Goal: Book appointment/travel/reservation

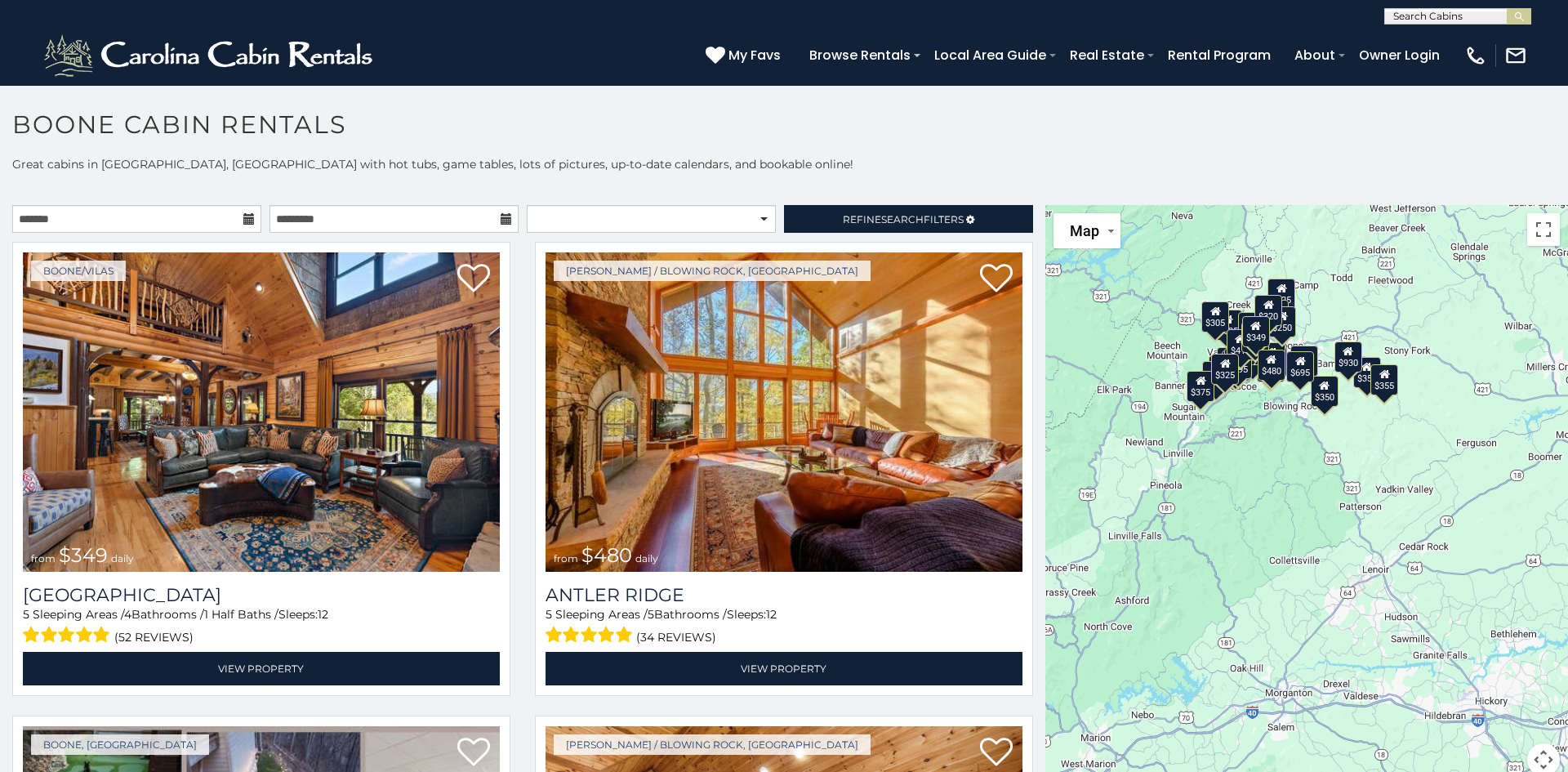
drag, startPoint x: 1378, startPoint y: 649, endPoint x: 1207, endPoint y: 524, distance: 211.8
click at [1207, 524] on div "$349 $480 $525 $315 $355 $675 $635 $930 $400 $451 $330 $400 $485 $460 $395 $255…" at bounding box center [1307, 500] width 522 height 591
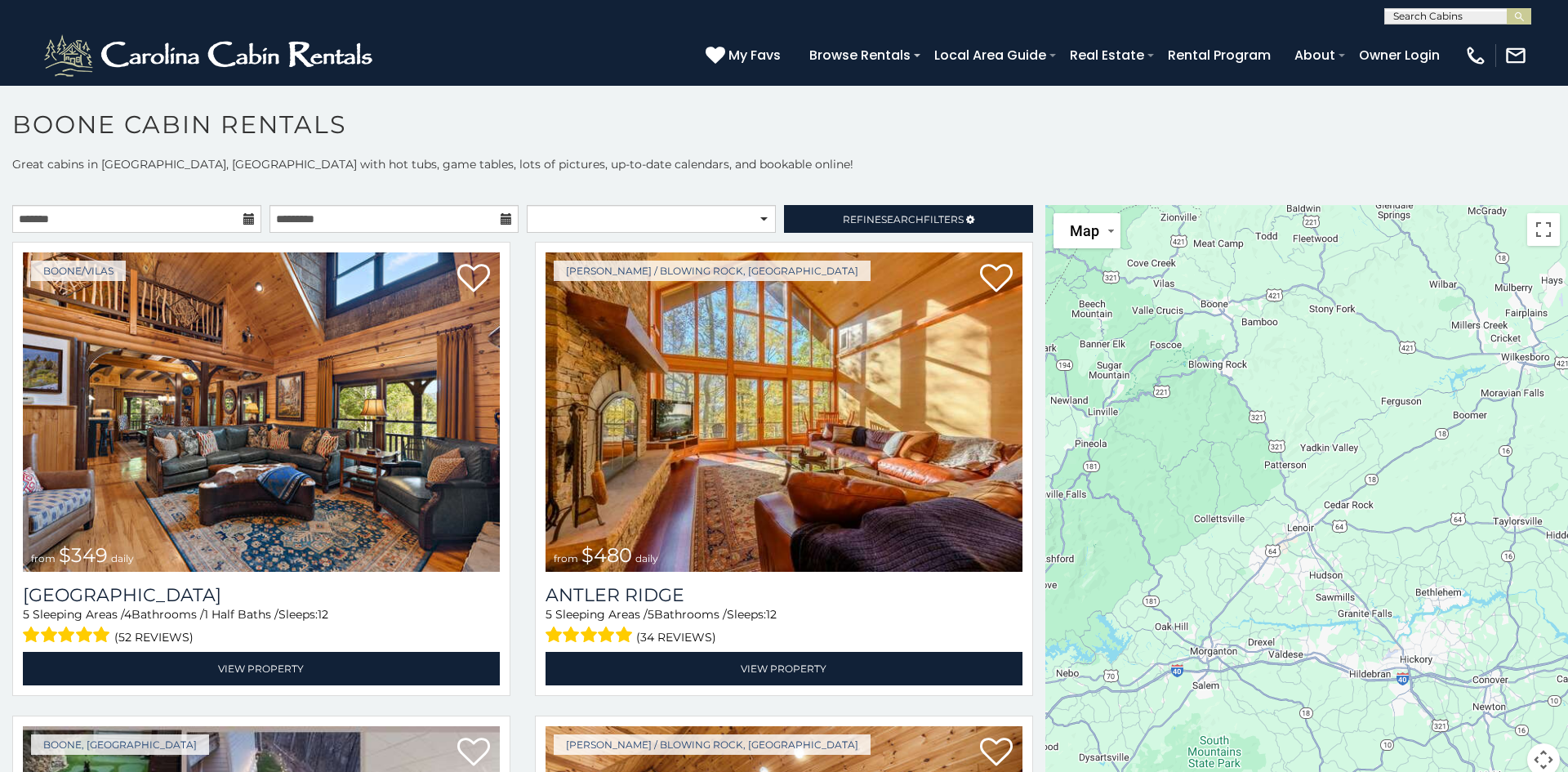
drag, startPoint x: 1376, startPoint y: 618, endPoint x: 1300, endPoint y: 574, distance: 87.8
click at [1300, 574] on div at bounding box center [1307, 500] width 522 height 591
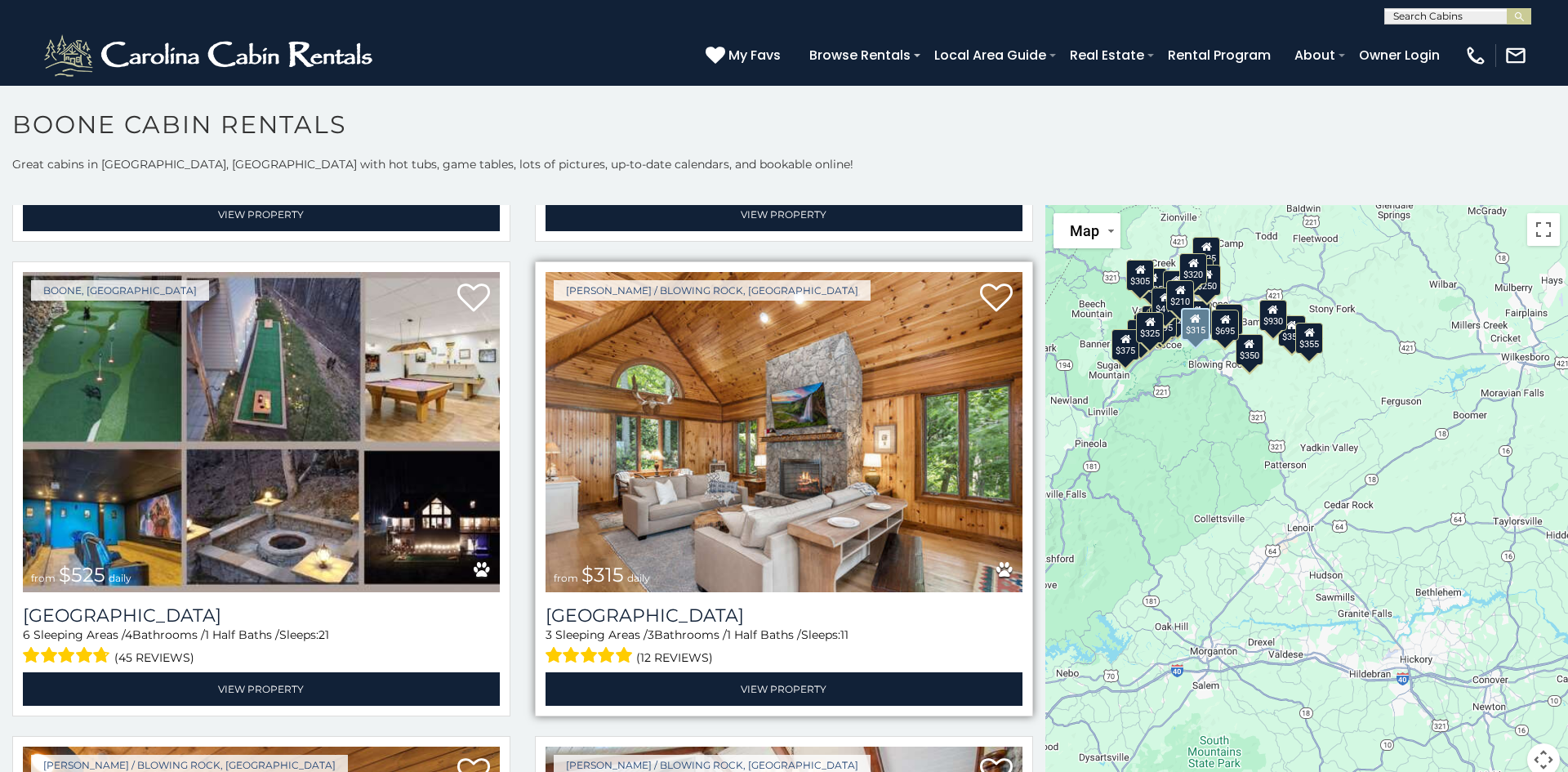
scroll to position [420, 0]
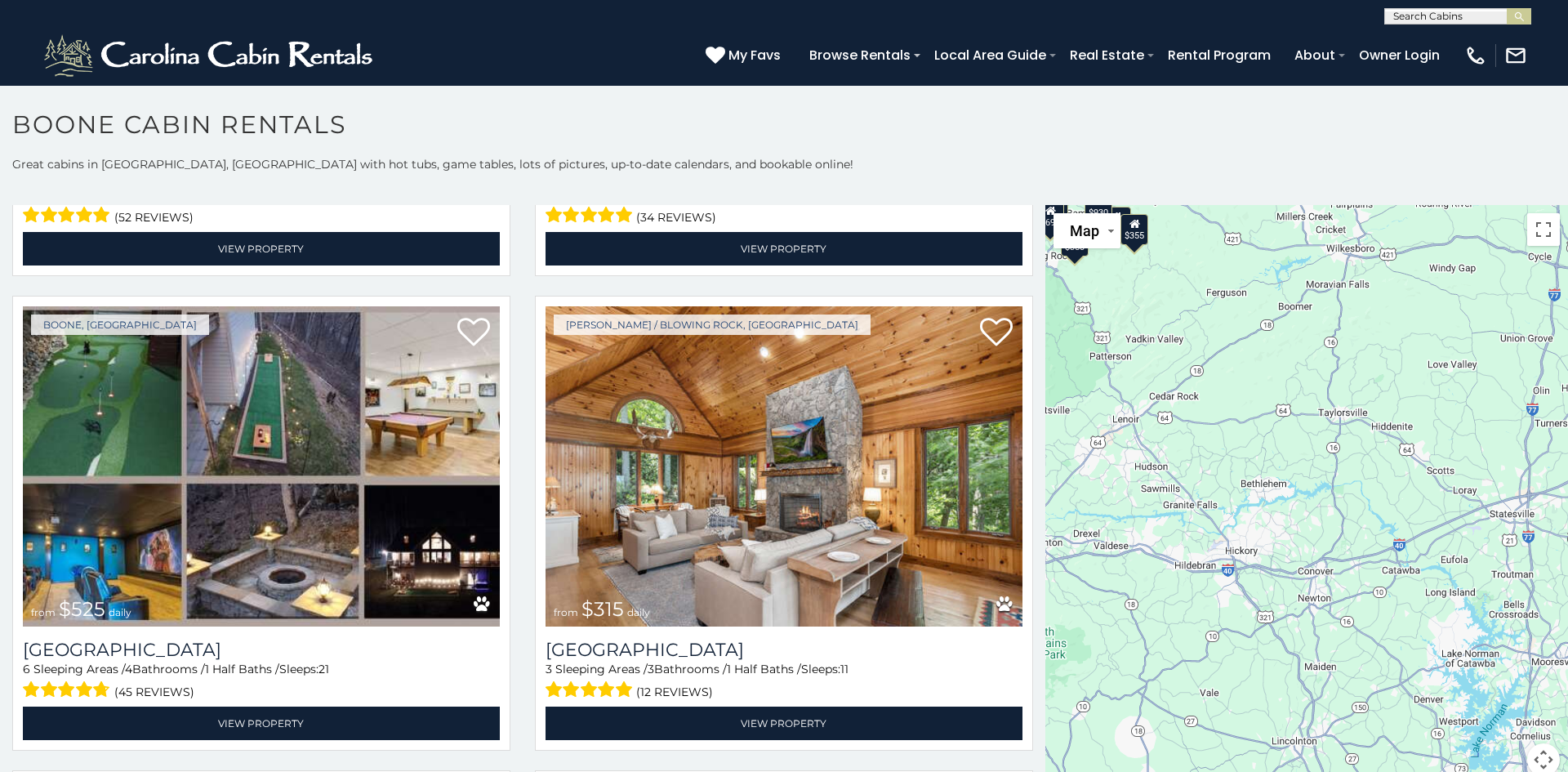
drag, startPoint x: 1410, startPoint y: 562, endPoint x: 1235, endPoint y: 451, distance: 207.2
click at [1235, 451] on div "$349 $480 $525 $315 $355 $675 $635 $930 $400 $451 $330 $400 $485 $460 $395 $255…" at bounding box center [1307, 500] width 522 height 591
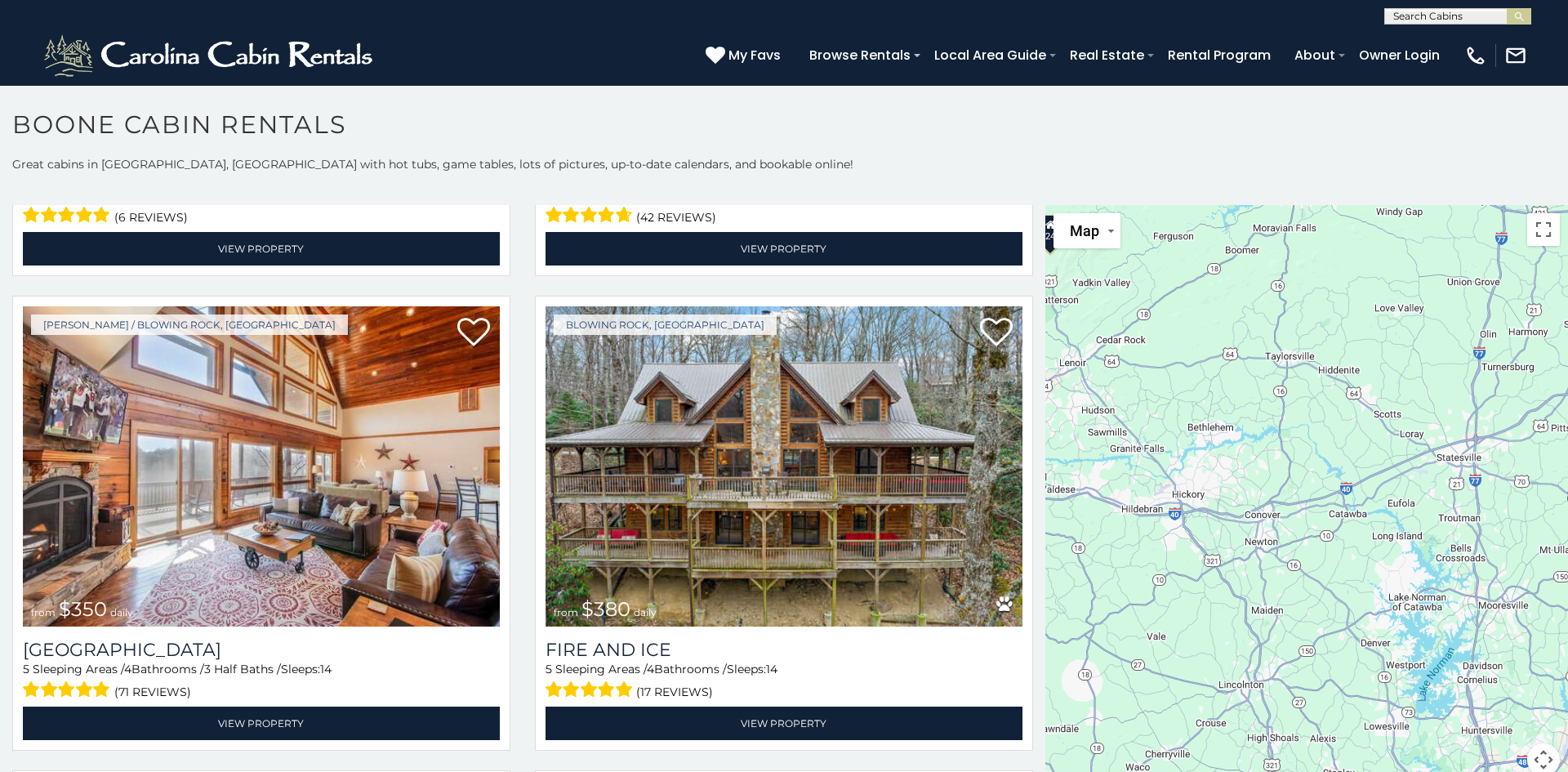
drag, startPoint x: 1444, startPoint y: 616, endPoint x: 1324, endPoint y: 491, distance: 173.3
click at [1324, 491] on div "$355 $930 $350 $380 $355 $695 $299 $365 $299 $185 $226 $220 $325 $230 $260 $240…" at bounding box center [1307, 500] width 522 height 591
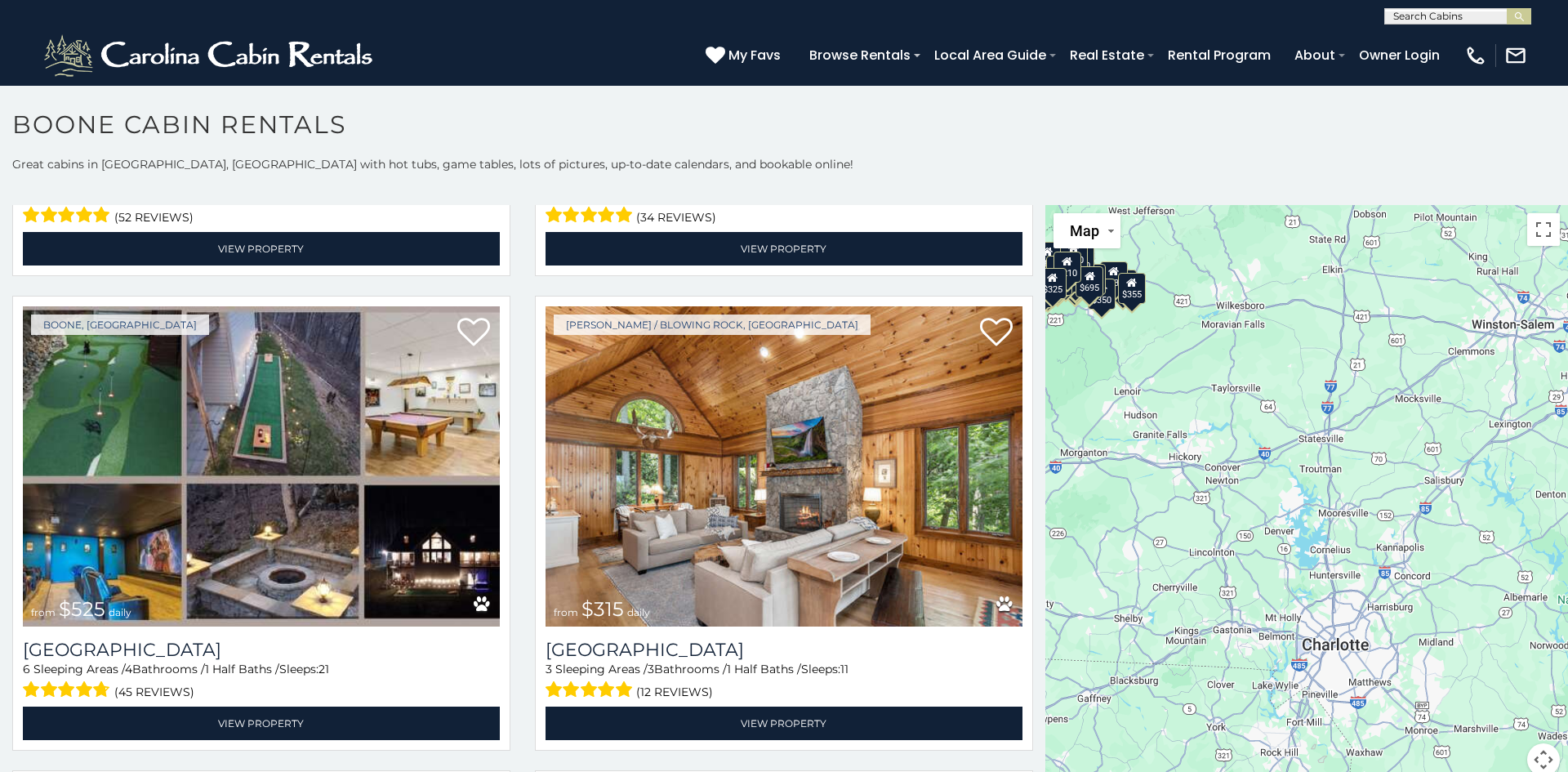
drag, startPoint x: 1456, startPoint y: 573, endPoint x: 1392, endPoint y: 527, distance: 78.8
click at [1392, 527] on div "$349 $480 $525 $315 $355 $675 $635 $930 $400 $451 $330 $400 $485 $460 $395 $255…" at bounding box center [1307, 500] width 522 height 591
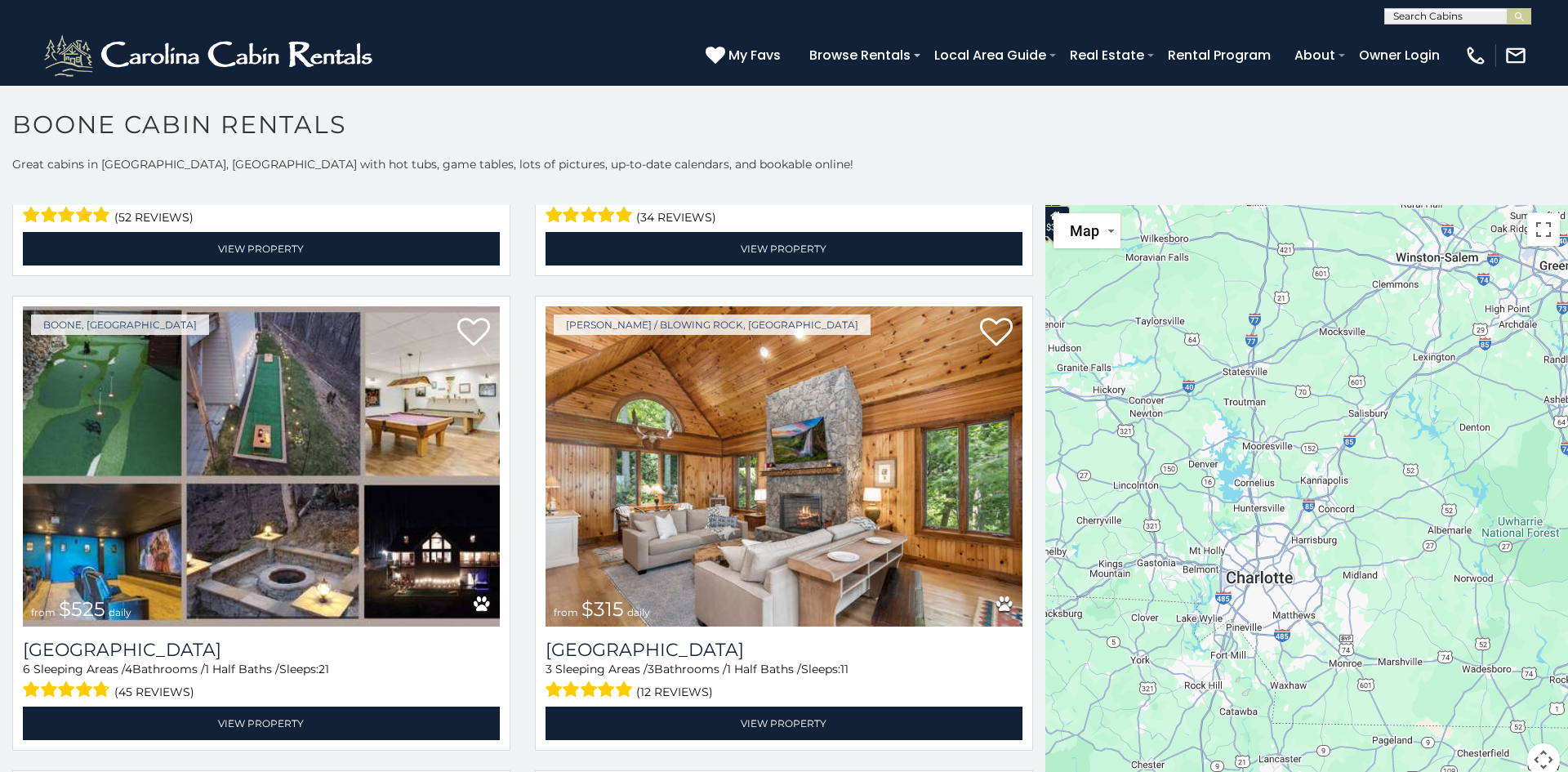
drag, startPoint x: 1444, startPoint y: 607, endPoint x: 1363, endPoint y: 537, distance: 107.1
click at [1363, 537] on div "$349 $480 $525 $315 $355 $675 $635 $930 $400 $451 $330 $400 $485 $460 $395 $255…" at bounding box center [1307, 500] width 522 height 591
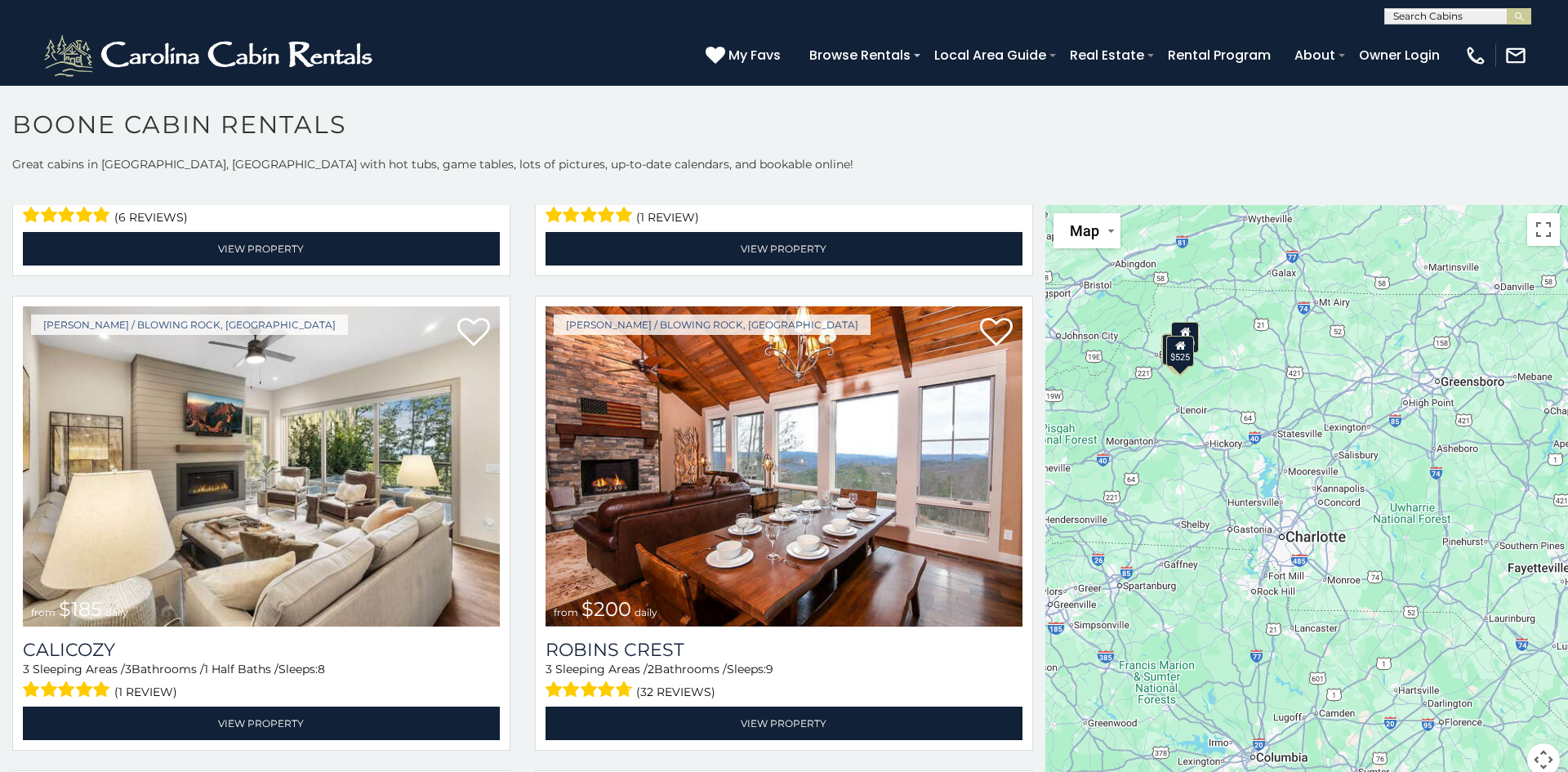
drag, startPoint x: 1476, startPoint y: 557, endPoint x: 1316, endPoint y: 534, distance: 161.6
click at [1316, 534] on div "$355 $355 $185 $200 $170 $297 $325 $160 $275 $195 $525" at bounding box center [1307, 500] width 522 height 591
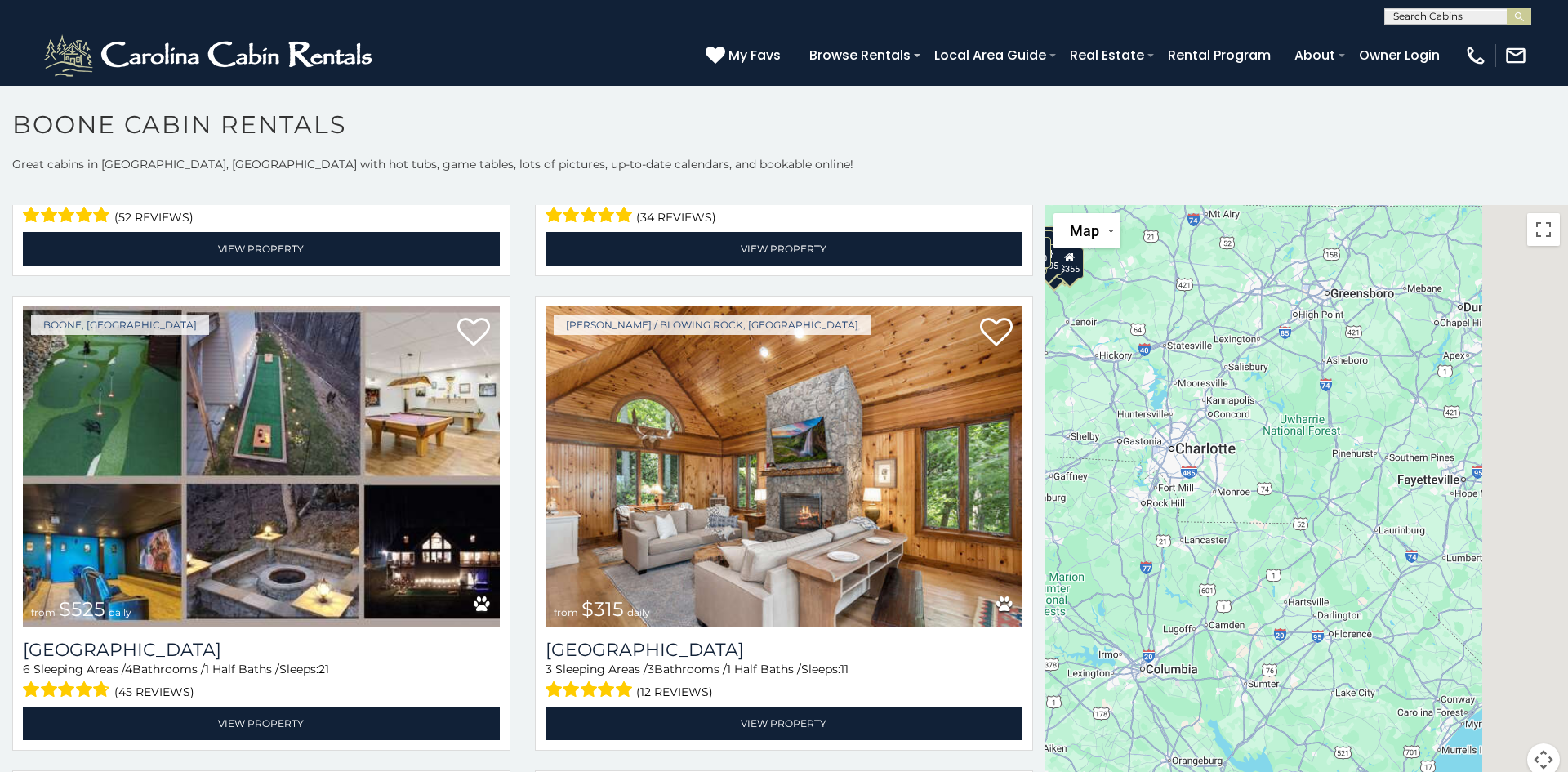
drag, startPoint x: 1409, startPoint y: 626, endPoint x: 1299, endPoint y: 535, distance: 142.8
click at [1299, 535] on div "$349 $480 $525 $315 $355 $675 $635 $930 $400 $451 $330 $400 $485 $460 $395 $255…" at bounding box center [1307, 500] width 522 height 591
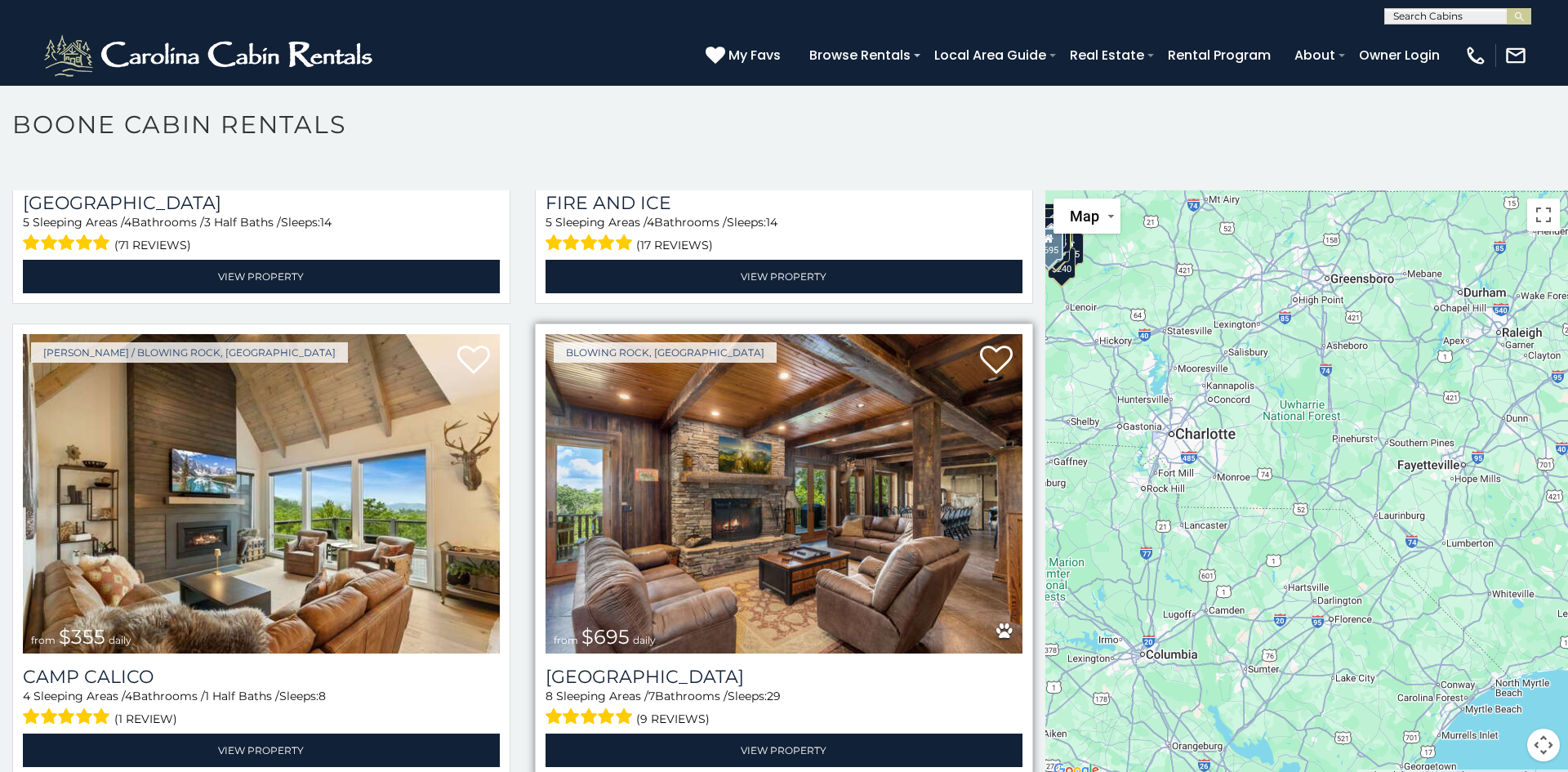
scroll to position [854, 0]
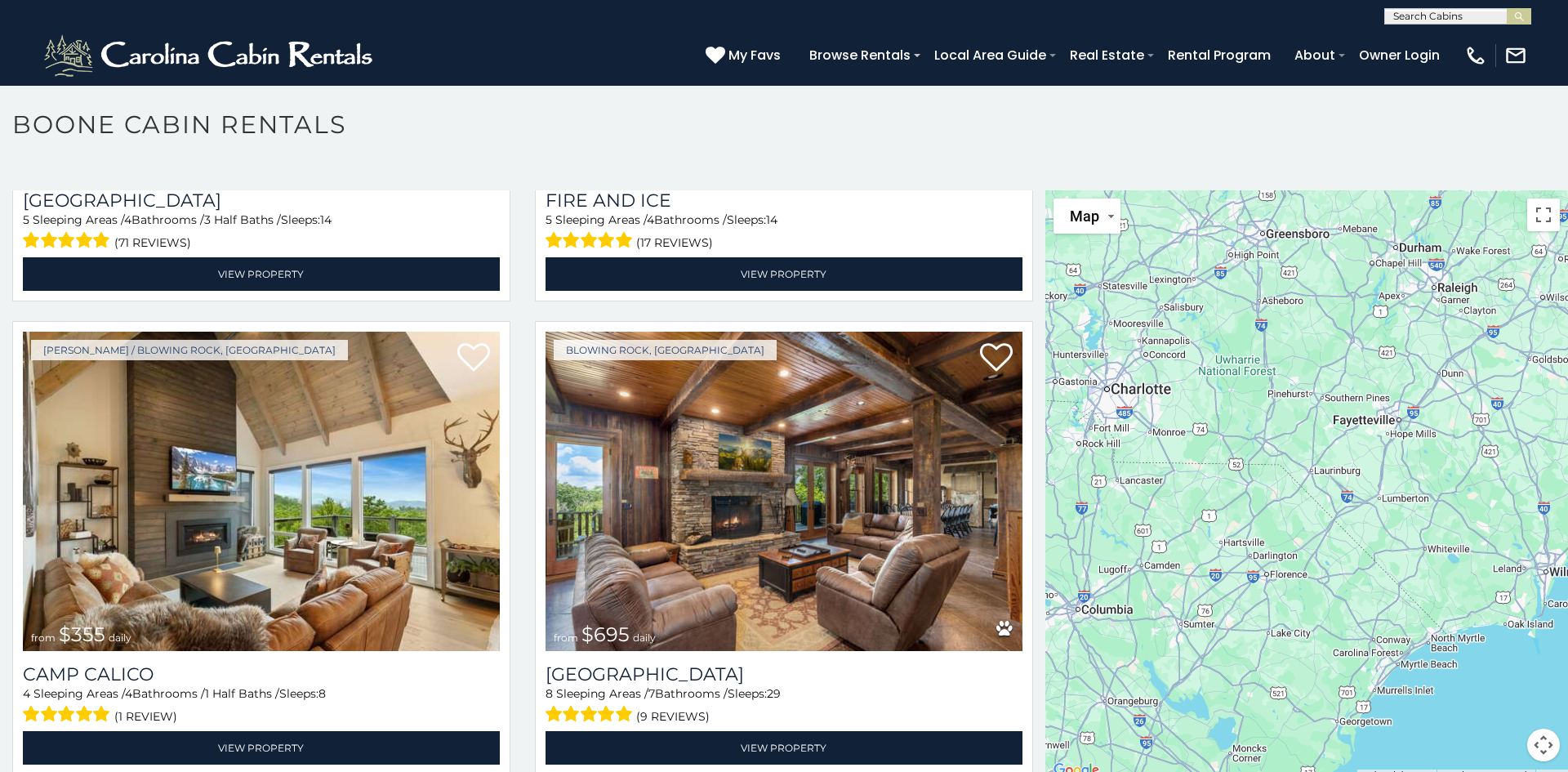
drag, startPoint x: 1458, startPoint y: 610, endPoint x: 1393, endPoint y: 564, distance: 79.6
click at [1393, 564] on div "$355 $930 $350 $380 $355 $695 $299 $365 $299 $185 $315 $226 $170 $220 $325 $230…" at bounding box center [1307, 485] width 522 height 591
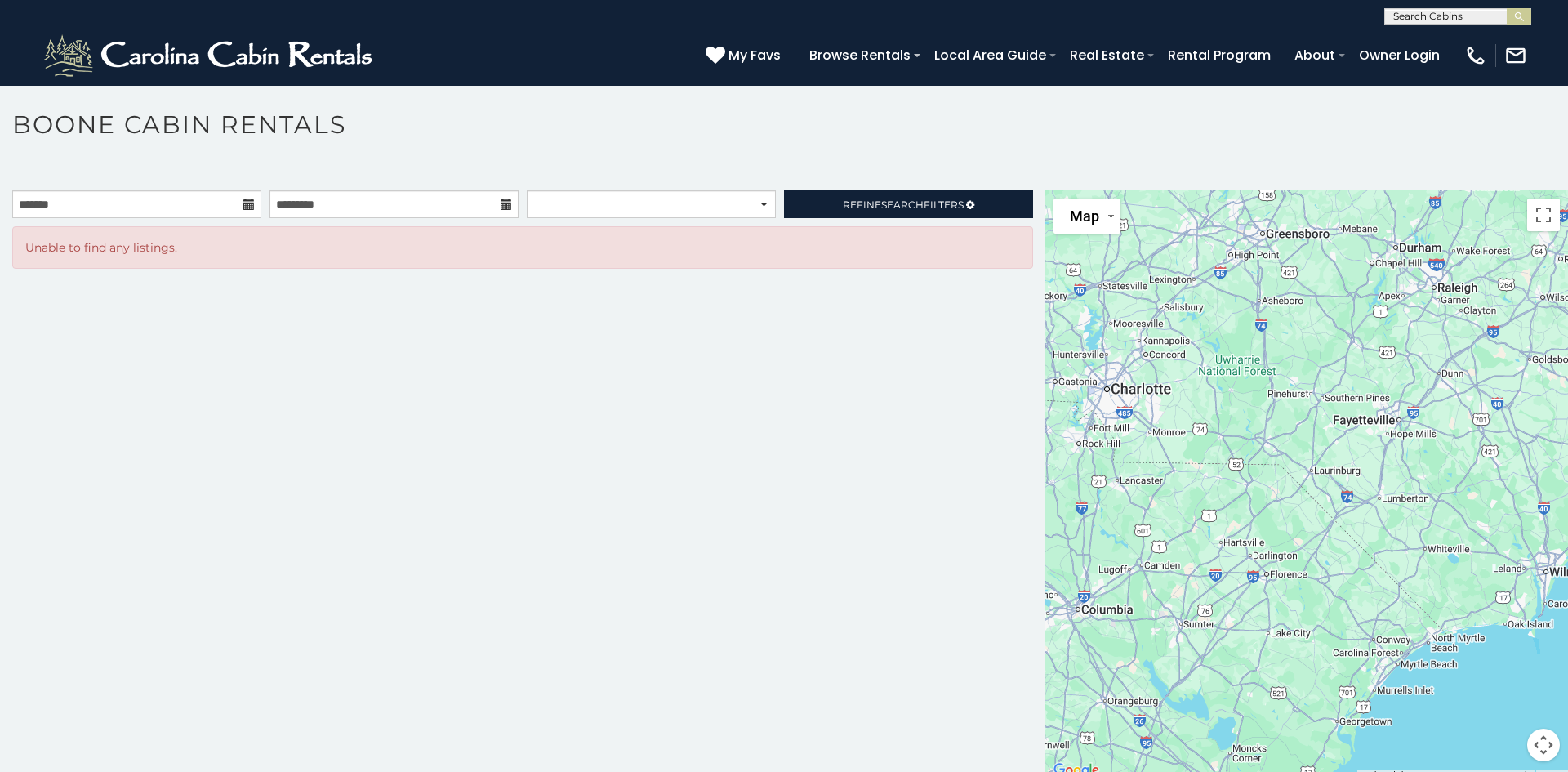
scroll to position [0, 0]
